Goal: Task Accomplishment & Management: Manage account settings

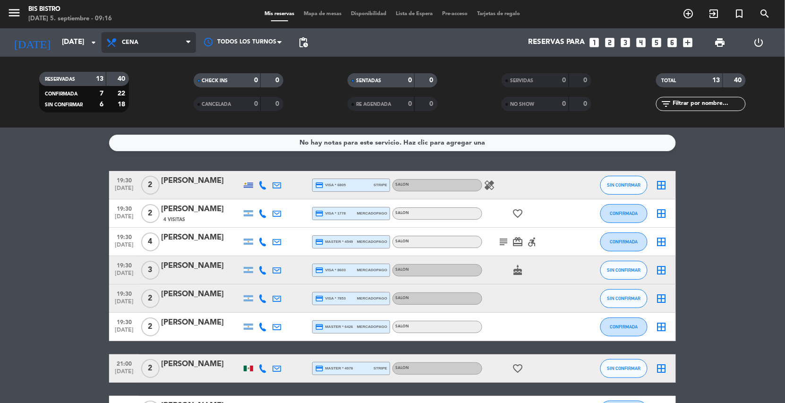
drag, startPoint x: 134, startPoint y: 49, endPoint x: 133, endPoint y: 62, distance: 13.3
click at [136, 49] on span "Cena" at bounding box center [149, 42] width 94 height 21
click at [132, 74] on div "menu Bis Bistro [DATE] 5. septiembre - 09:16 Mis reservas Mapa de mesas Disponi…" at bounding box center [392, 64] width 785 height 128
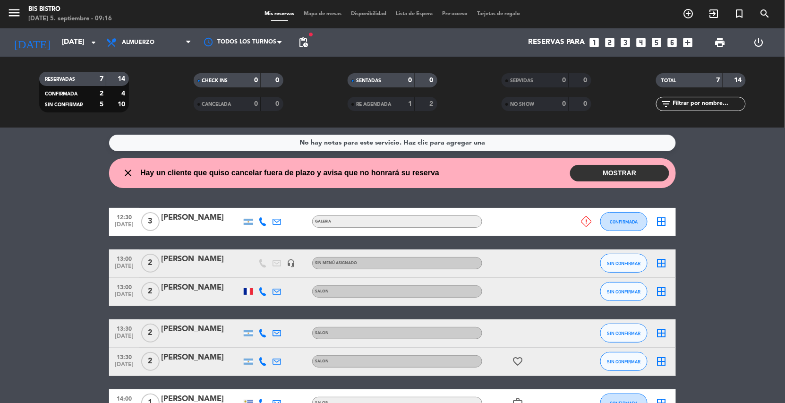
click at [574, 168] on button "MOSTRAR" at bounding box center [619, 173] width 99 height 17
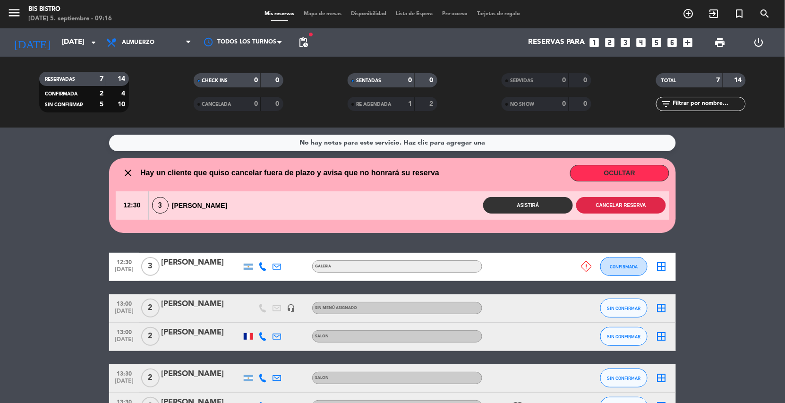
click at [603, 200] on button "Cancelar reserva" at bounding box center [621, 205] width 90 height 17
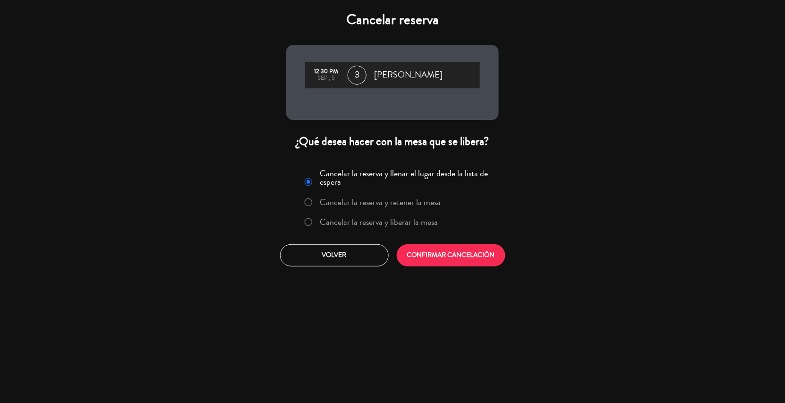
click at [420, 225] on label "Cancelar la reserva y liberar la mesa" at bounding box center [379, 222] width 118 height 9
click at [423, 251] on button "CONFIRMAR CANCELACIÓN" at bounding box center [451, 255] width 109 height 22
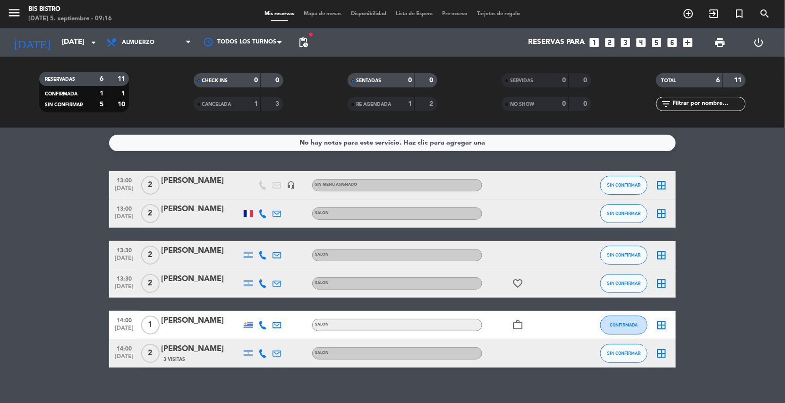
click at [312, 37] on span "fiber_manual_record" at bounding box center [311, 35] width 6 height 6
click at [305, 42] on span "pending_actions" at bounding box center [303, 42] width 11 height 11
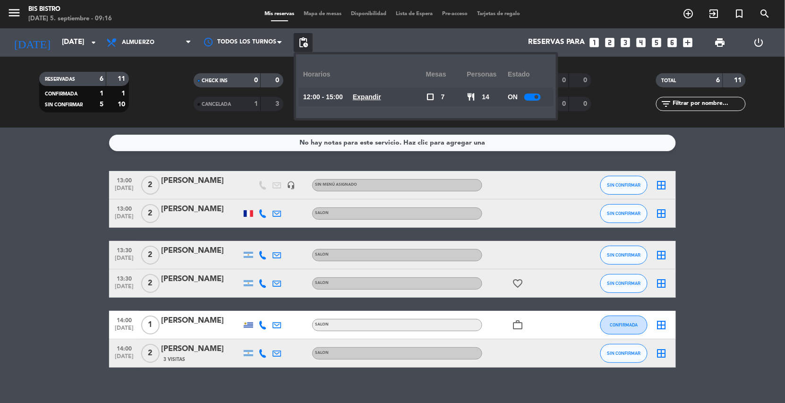
drag, startPoint x: 398, startPoint y: 97, endPoint x: 386, endPoint y: 95, distance: 11.9
click at [398, 97] on div "12:00 - 15:00 Expandir" at bounding box center [364, 96] width 123 height 19
click at [381, 95] on u "Expandir" at bounding box center [367, 97] width 28 height 8
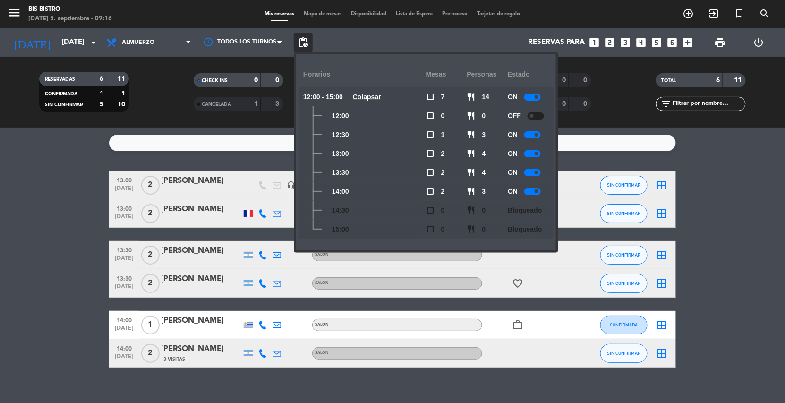
click at [381, 95] on u "Colapsar" at bounding box center [367, 97] width 28 height 8
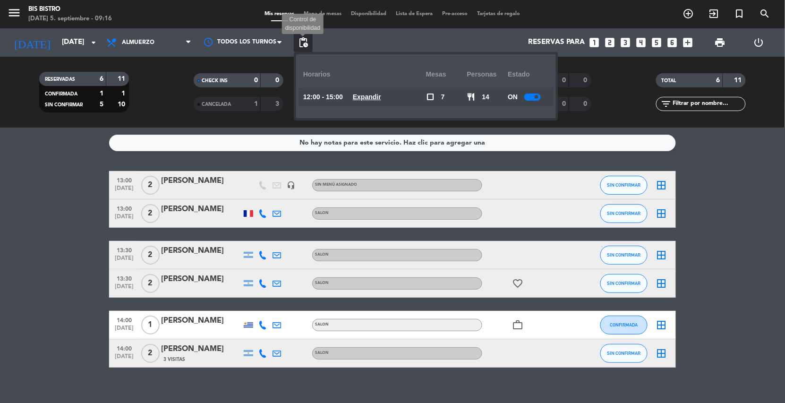
click at [305, 44] on span "pending_actions" at bounding box center [303, 42] width 11 height 11
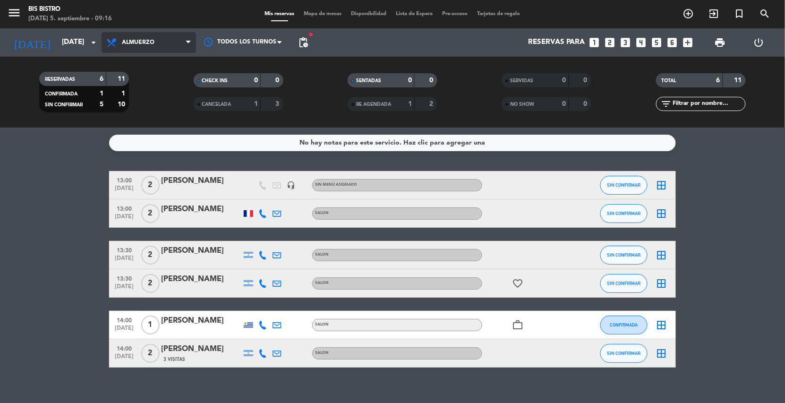
click at [137, 41] on span "Almuerzo" at bounding box center [138, 42] width 33 height 7
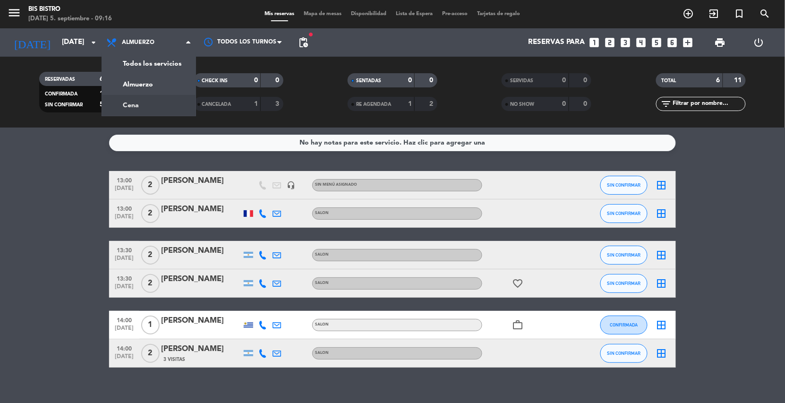
click at [131, 100] on div "menu Bis Bistro [DATE] 5. septiembre - 09:16 Mis reservas Mapa de mesas Disponi…" at bounding box center [392, 64] width 785 height 128
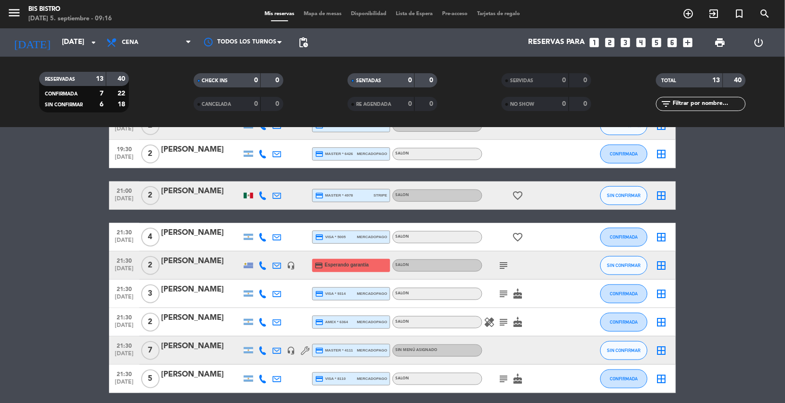
scroll to position [210, 0]
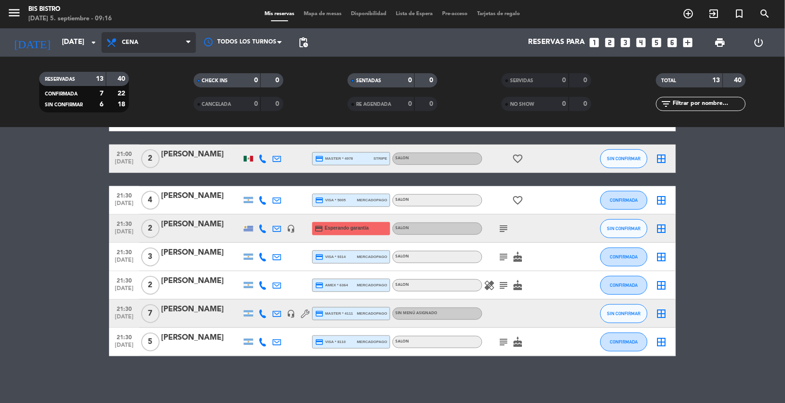
click at [132, 38] on span "Cena" at bounding box center [149, 42] width 94 height 21
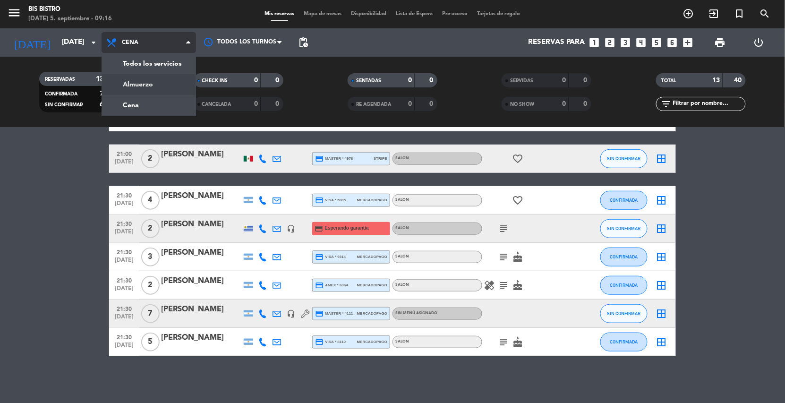
click at [135, 85] on div "menu Bis Bistro [DATE] 5. septiembre - 09:16 Mis reservas Mapa de mesas Disponi…" at bounding box center [392, 64] width 785 height 128
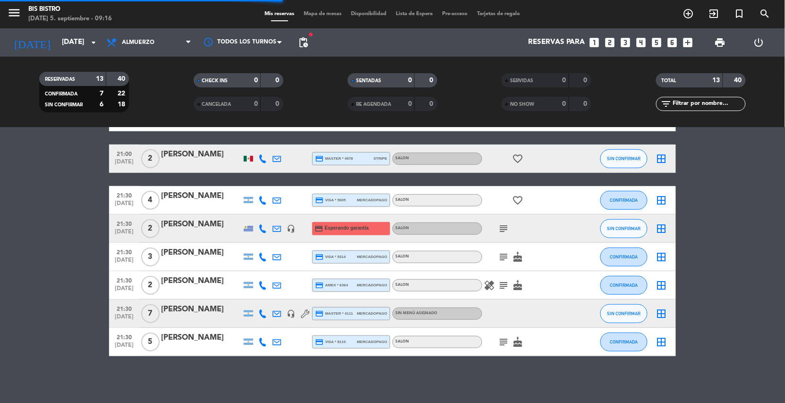
scroll to position [11, 0]
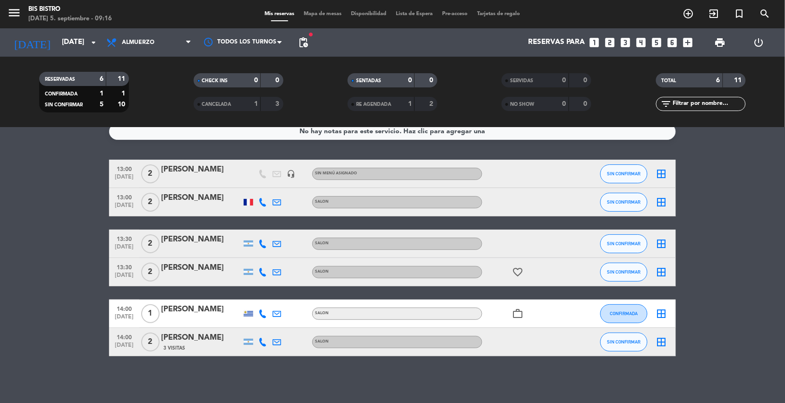
click at [515, 265] on div "favorite_border" at bounding box center [524, 272] width 85 height 28
click at [516, 268] on icon "favorite_border" at bounding box center [517, 271] width 11 height 11
click at [519, 311] on icon "work_outline" at bounding box center [517, 313] width 11 height 11
drag, startPoint x: 83, startPoint y: 256, endPoint x: 298, endPoint y: 297, distance: 218.7
click at [83, 257] on bookings-row "13:00 [DATE] 2 [PERSON_NAME] headset_mic Sin menú asignado SIN CONFIRMAR border…" at bounding box center [392, 258] width 785 height 196
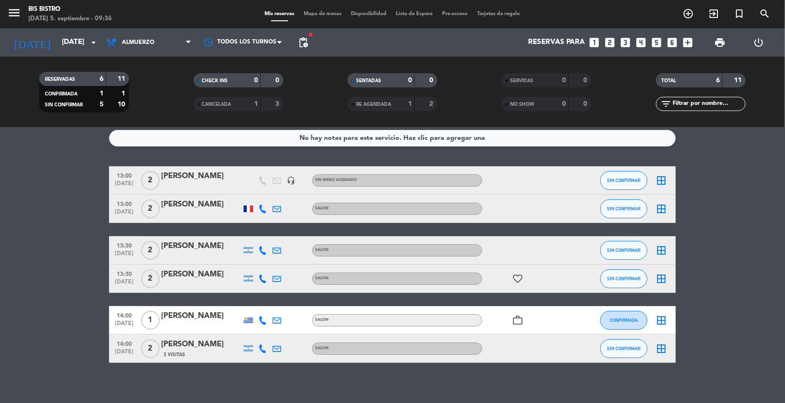
scroll to position [0, 0]
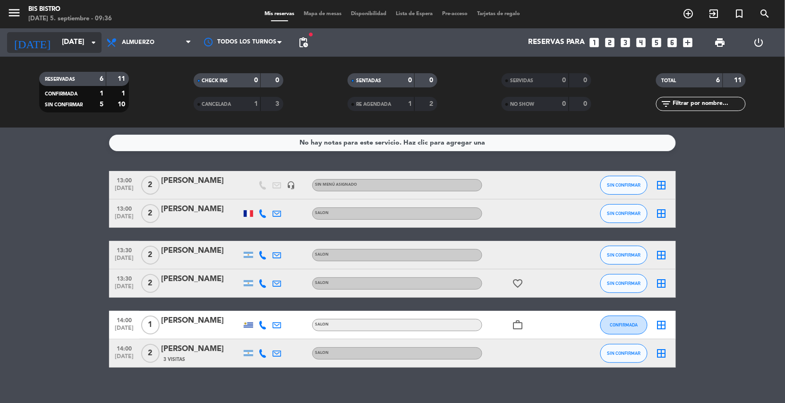
click at [68, 34] on input "[DATE]" at bounding box center [104, 43] width 94 height 18
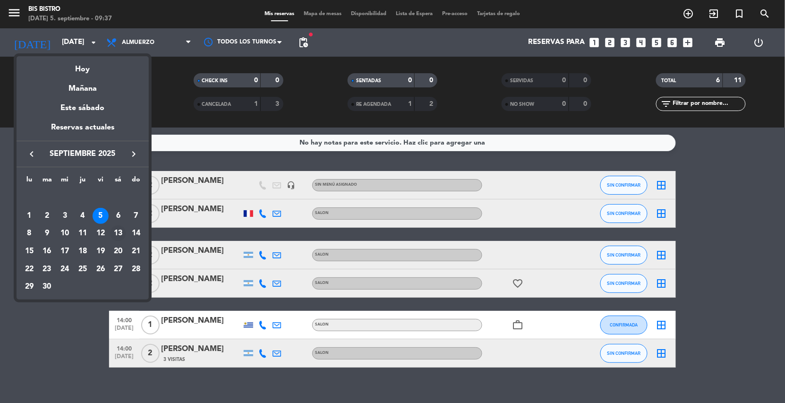
click at [118, 230] on div "13" at bounding box center [118, 233] width 16 height 16
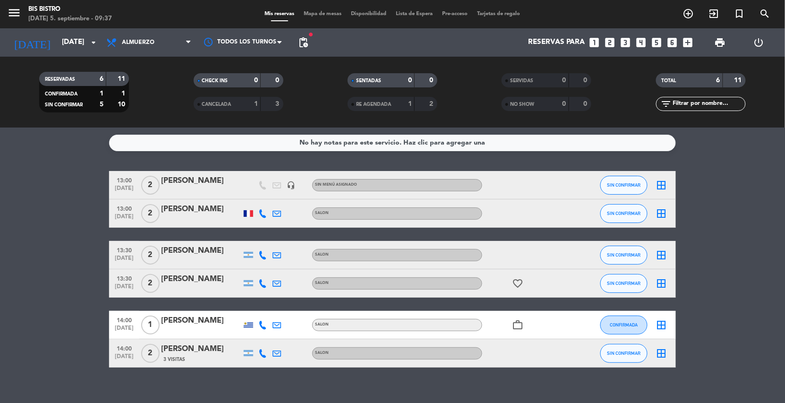
type input "[DATE]"
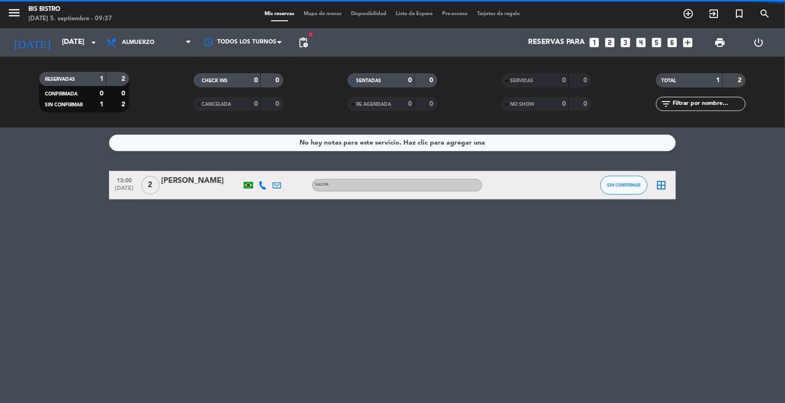
click at [152, 39] on span "Almuerzo" at bounding box center [138, 42] width 33 height 7
